Goal: Check status: Check status

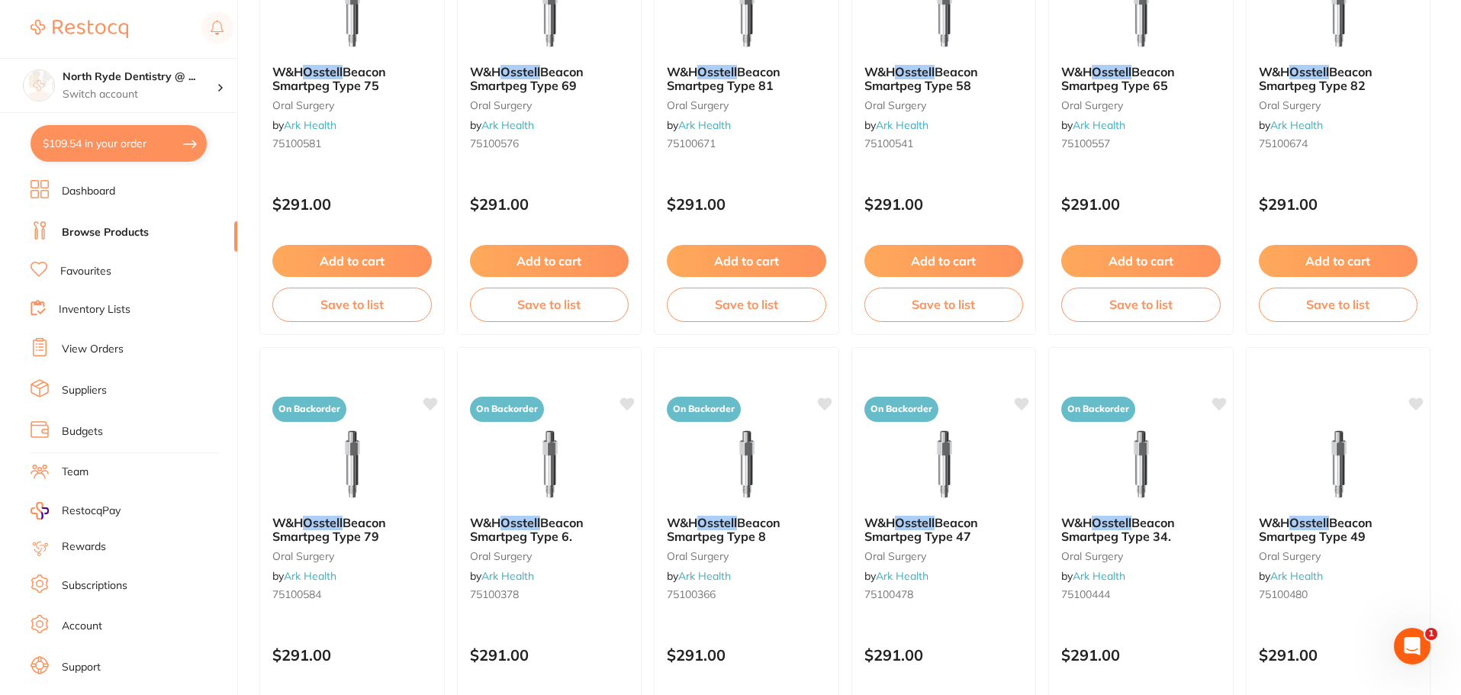
click at [85, 233] on link "Browse Products" at bounding box center [105, 232] width 87 height 15
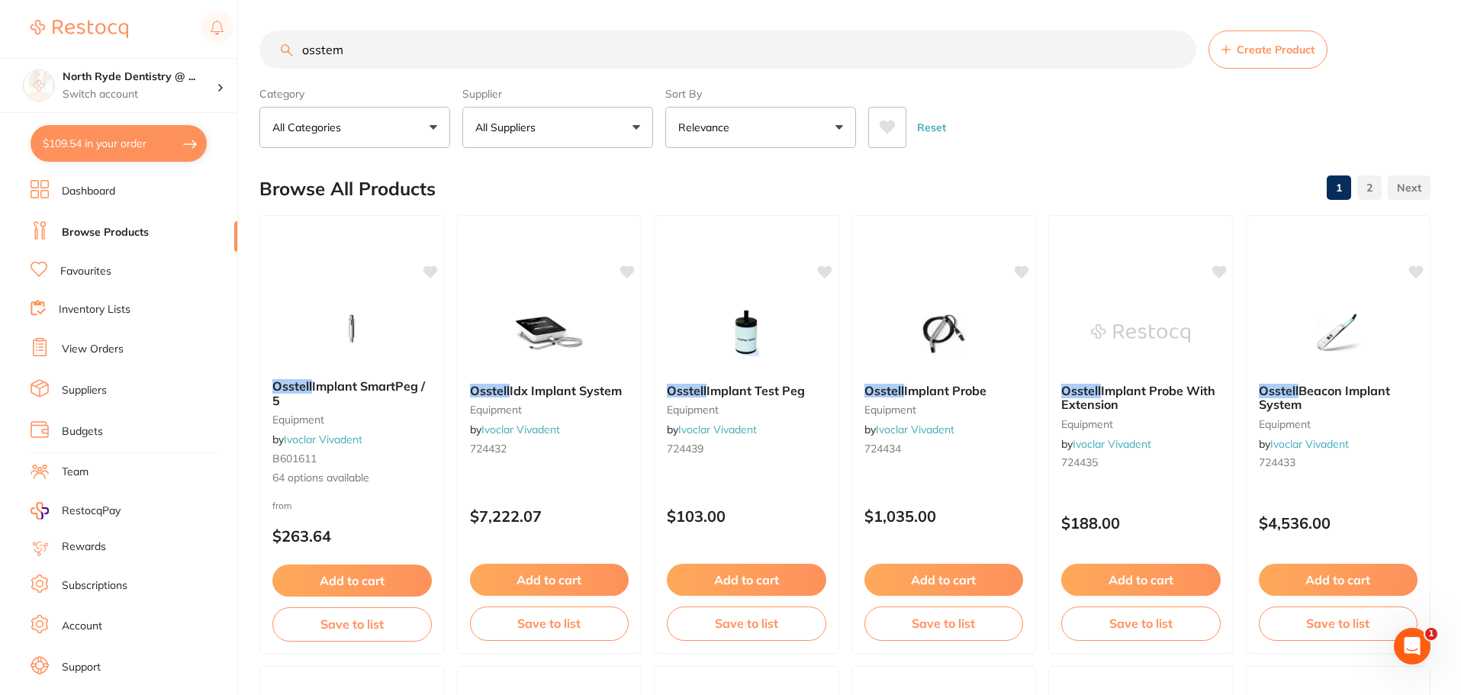
click at [78, 391] on link "Suppliers" at bounding box center [84, 390] width 45 height 15
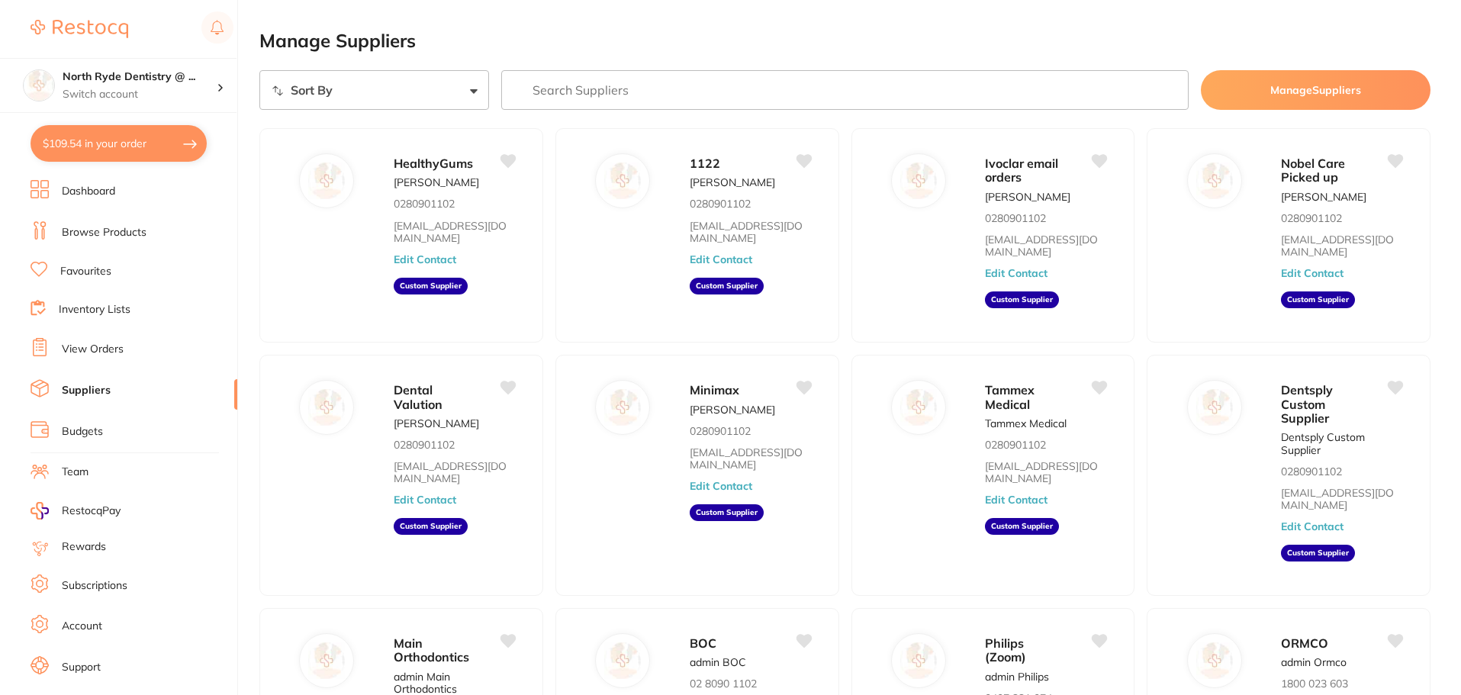
click at [91, 347] on link "View Orders" at bounding box center [93, 349] width 62 height 15
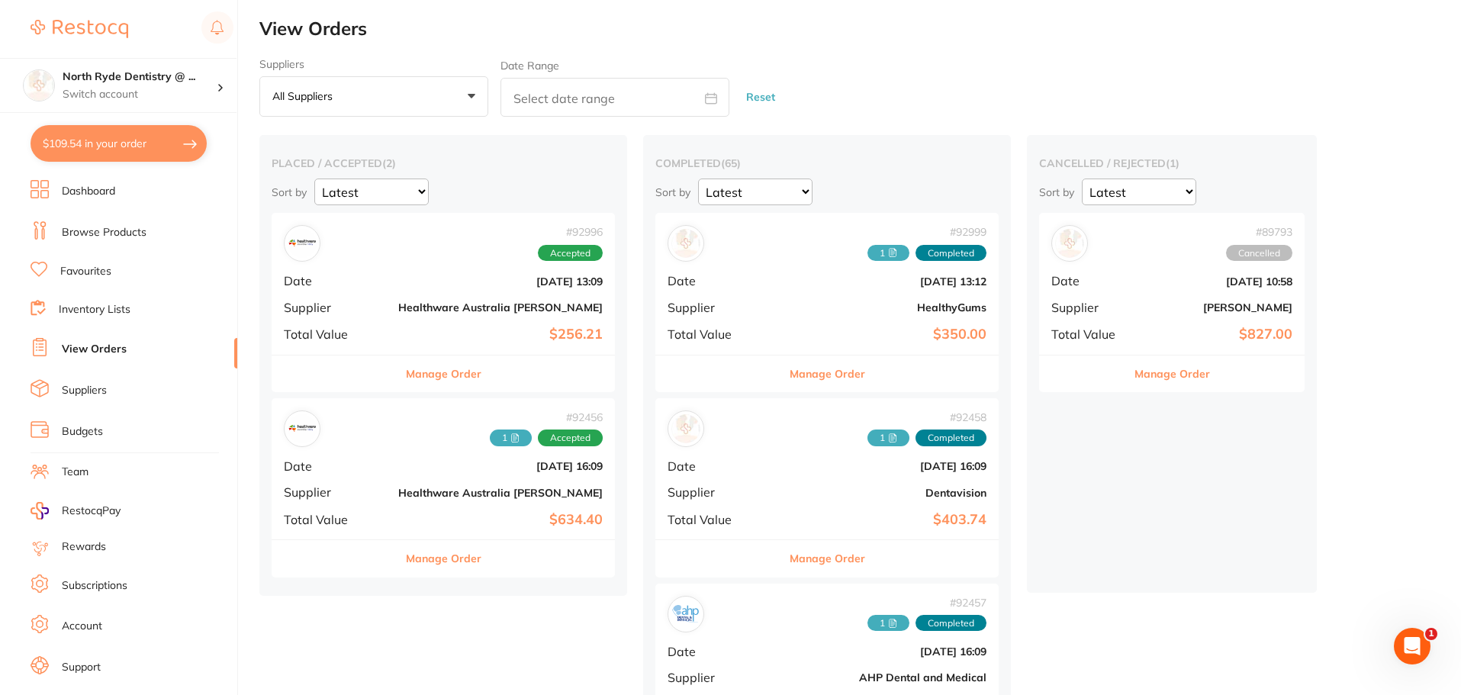
click at [365, 298] on div "# 92996 Accepted Date [DATE] 13:09 Supplier Healthware [GEOGRAPHIC_DATA] [PERSO…" at bounding box center [443, 283] width 343 height 141
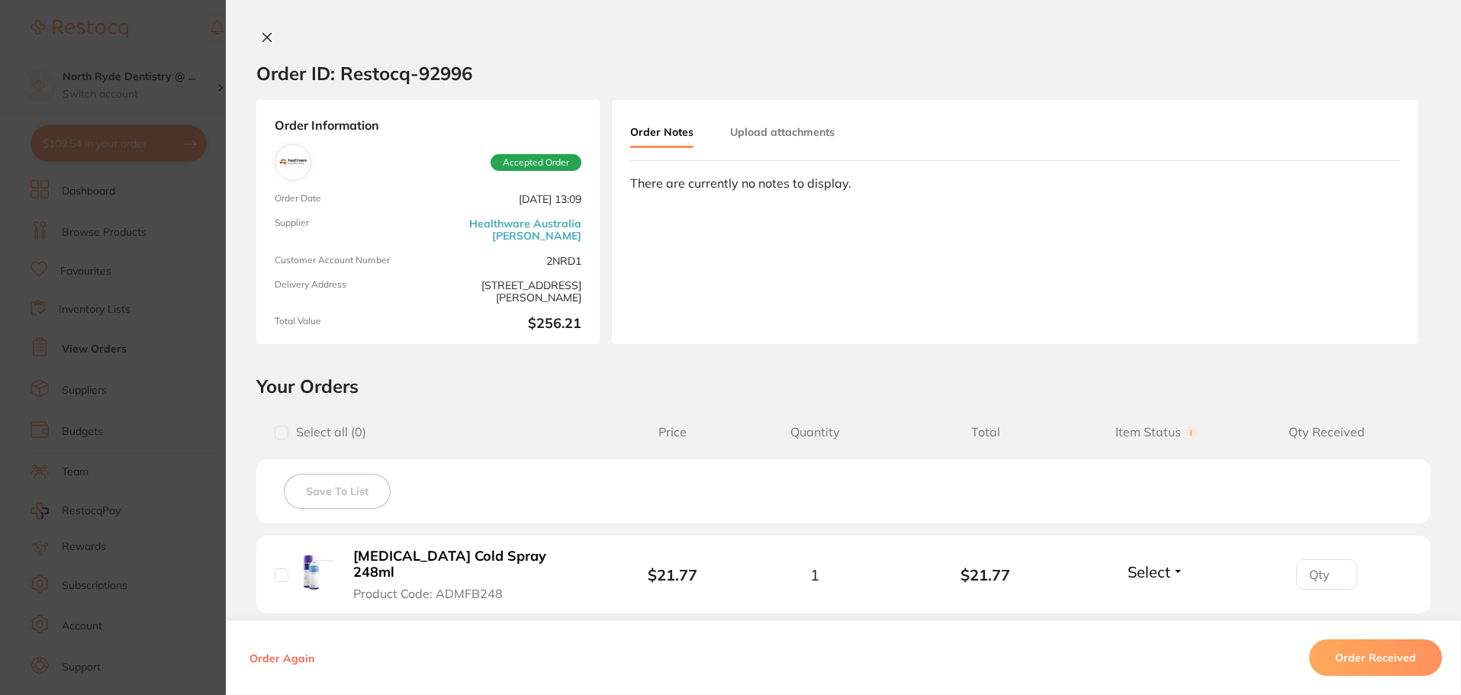
click at [110, 142] on section "Order ID: Restocq- 92996 Order Information Accepted Order Order Date [DATE] 13:…" at bounding box center [730, 347] width 1461 height 695
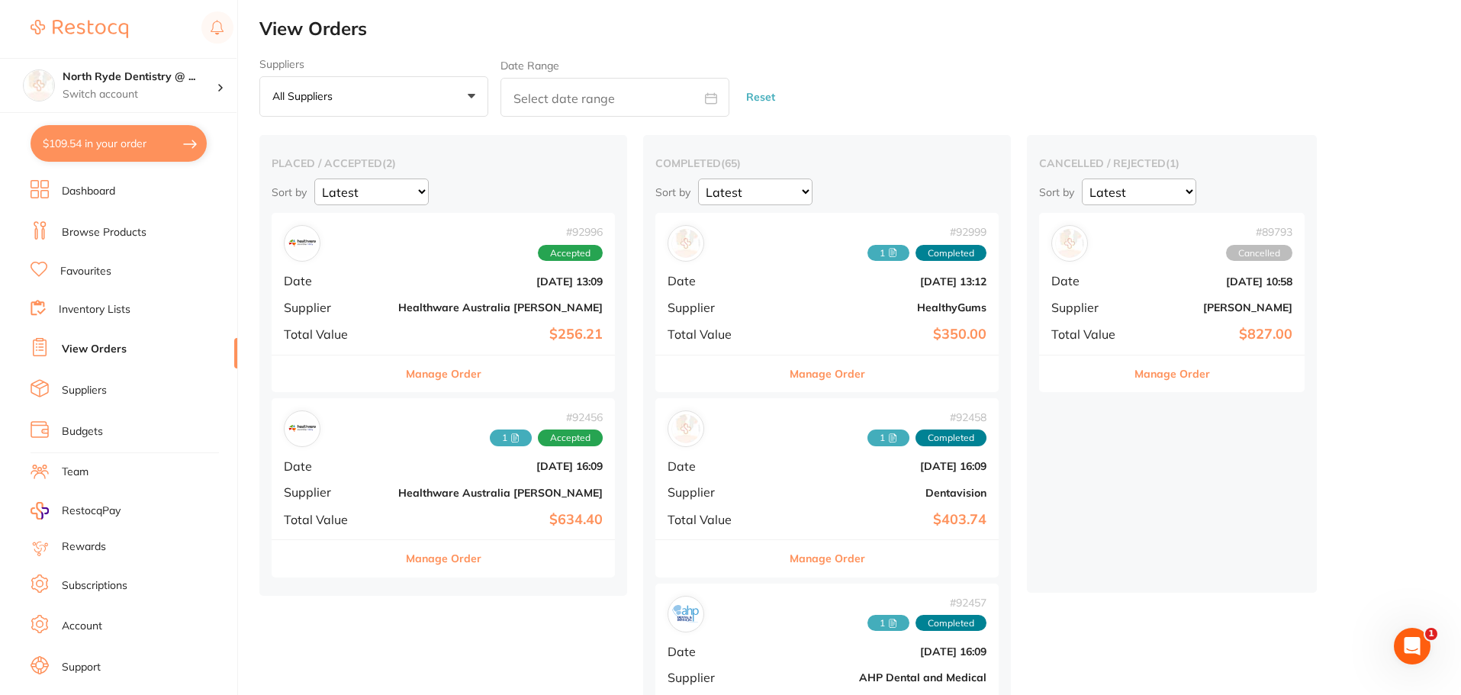
click at [110, 142] on button "$109.54 in your order" at bounding box center [119, 143] width 176 height 37
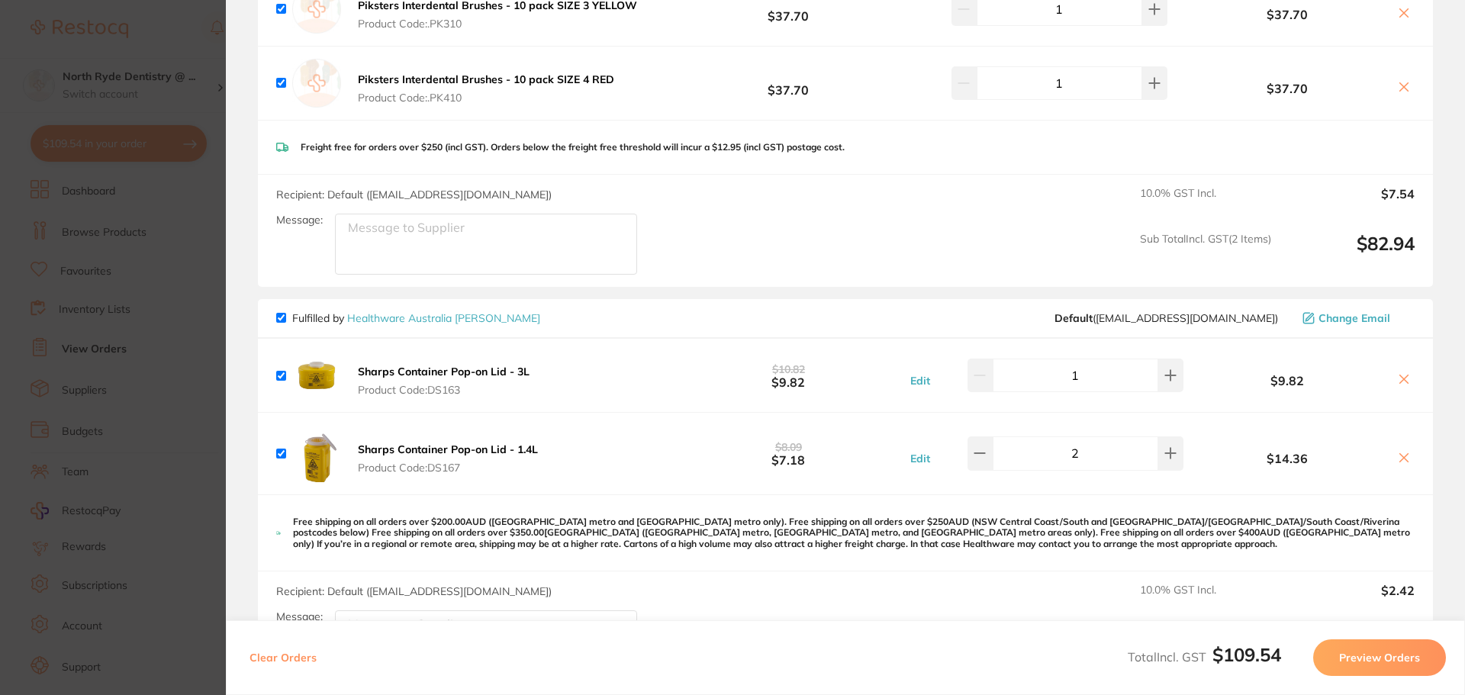
scroll to position [229, 0]
